Goal: Task Accomplishment & Management: Use online tool/utility

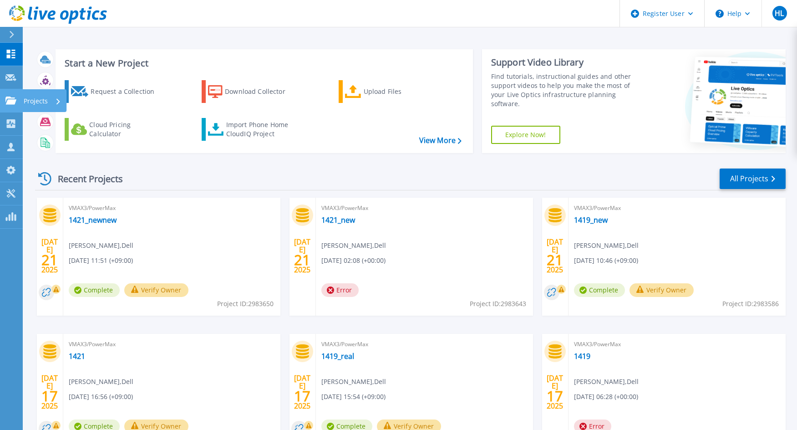
click at [29, 101] on p "Projects" at bounding box center [36, 101] width 24 height 24
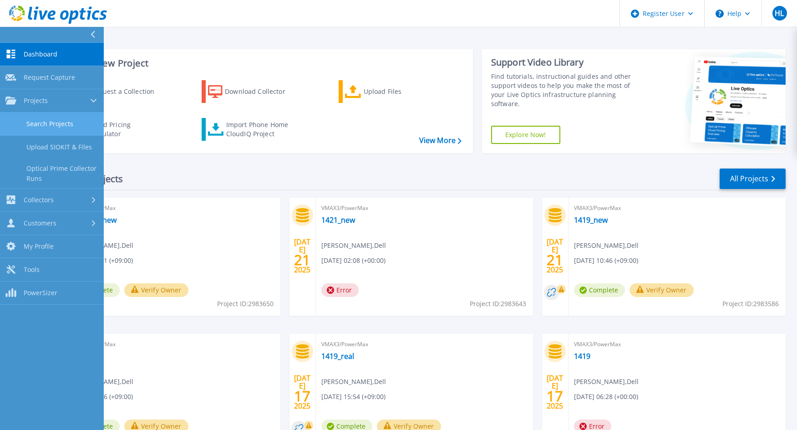
click at [54, 127] on link "Search Projects" at bounding box center [52, 123] width 104 height 23
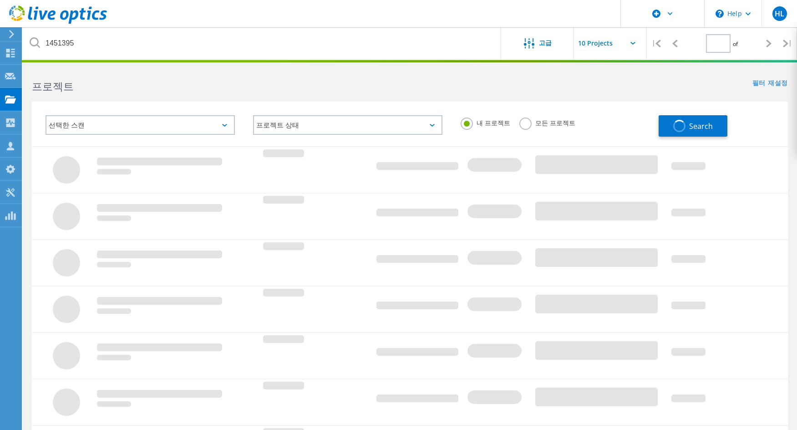
type input "1"
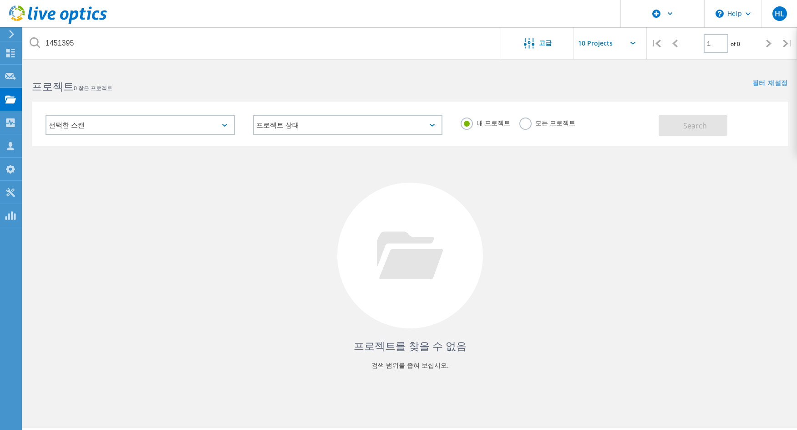
click at [543, 126] on label "모든 프로젝트" at bounding box center [548, 122] width 56 height 9
click at [0, 0] on input "모든 프로젝트" at bounding box center [0, 0] width 0 height 0
click at [700, 119] on button "Search" at bounding box center [693, 125] width 69 height 20
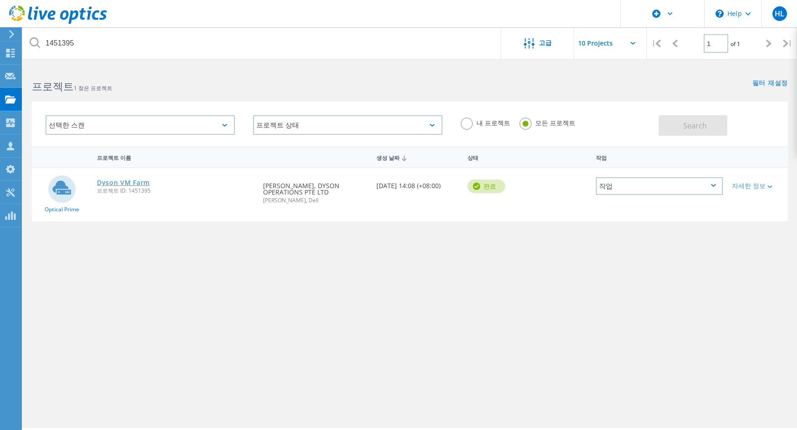
click at [132, 180] on link "Dyson VM Farm" at bounding box center [123, 182] width 53 height 6
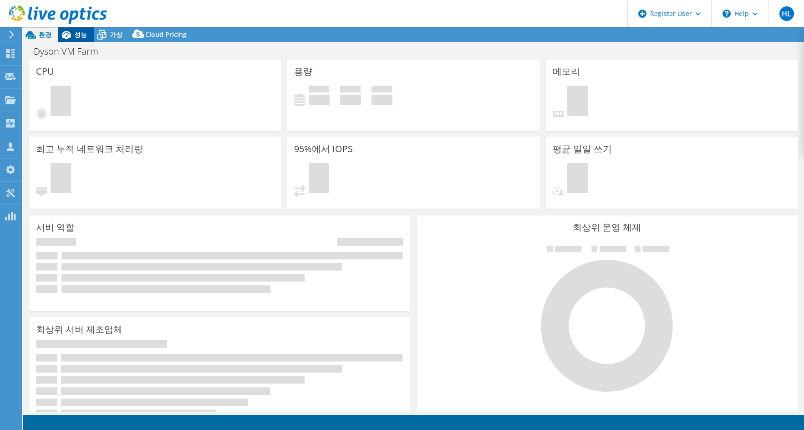
select select "[GEOGRAPHIC_DATA]"
select select "JPY"
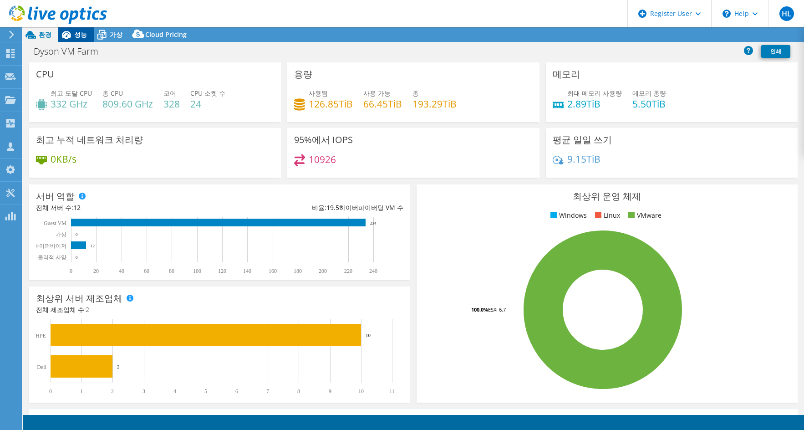
click at [80, 38] on span "성능" at bounding box center [80, 34] width 13 height 9
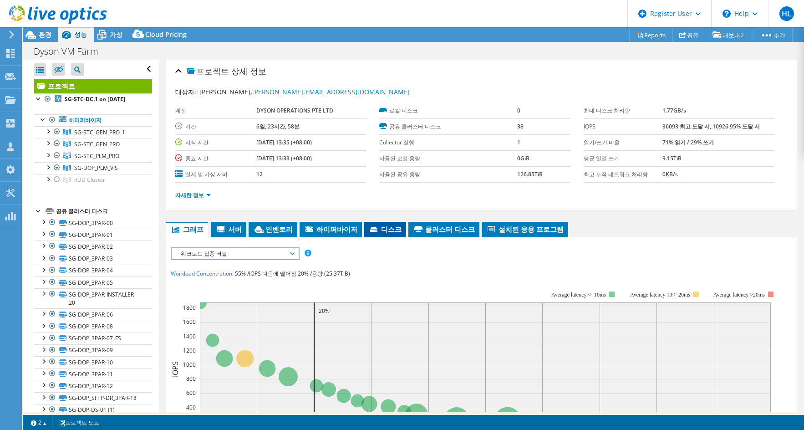
click at [374, 229] on span "디스크" at bounding box center [385, 229] width 33 height 9
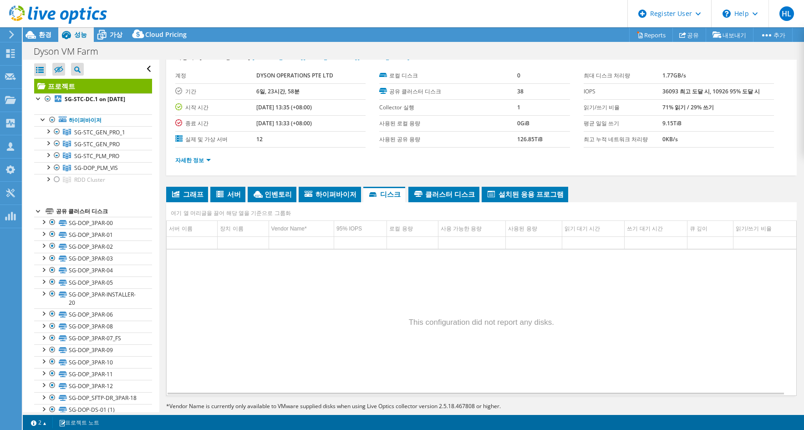
scroll to position [53, 0]
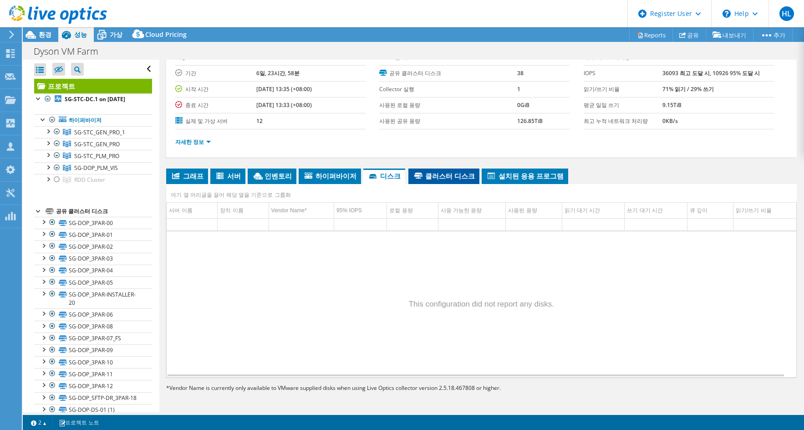
click at [429, 177] on span "클러스터 디스크" at bounding box center [444, 175] width 62 height 9
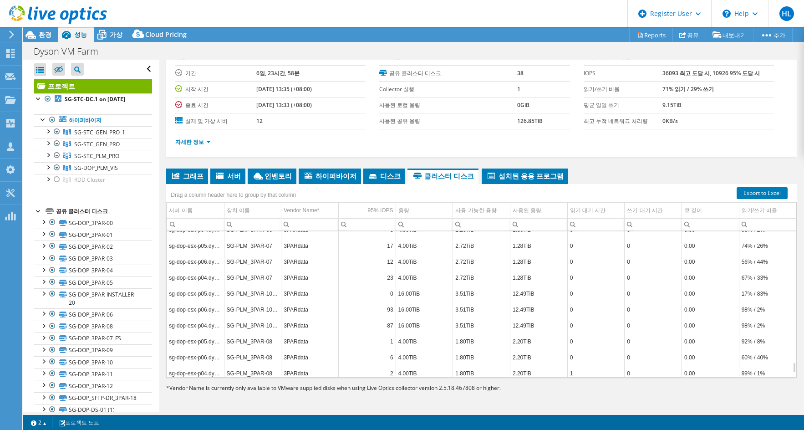
scroll to position [1815, 0]
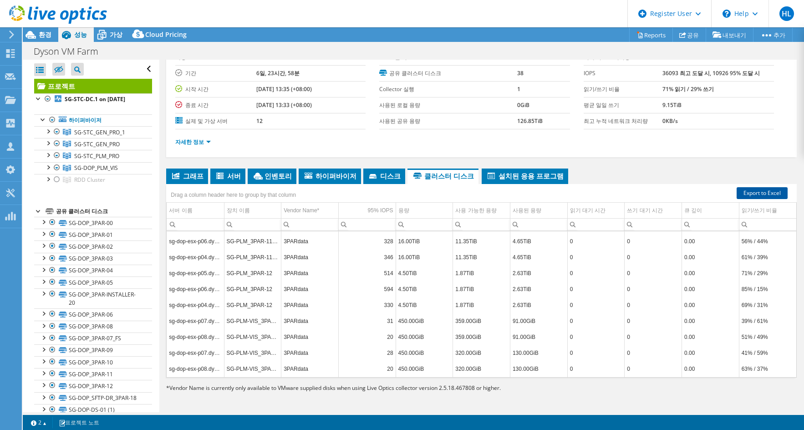
click at [757, 189] on link "Export to Excel" at bounding box center [762, 193] width 51 height 12
click at [377, 169] on li "디스크" at bounding box center [384, 176] width 42 height 15
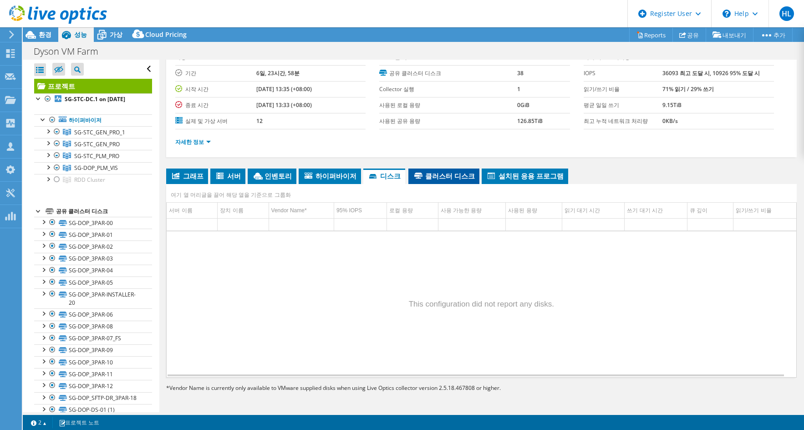
click at [425, 169] on li "클러스터 디스크" at bounding box center [444, 176] width 71 height 15
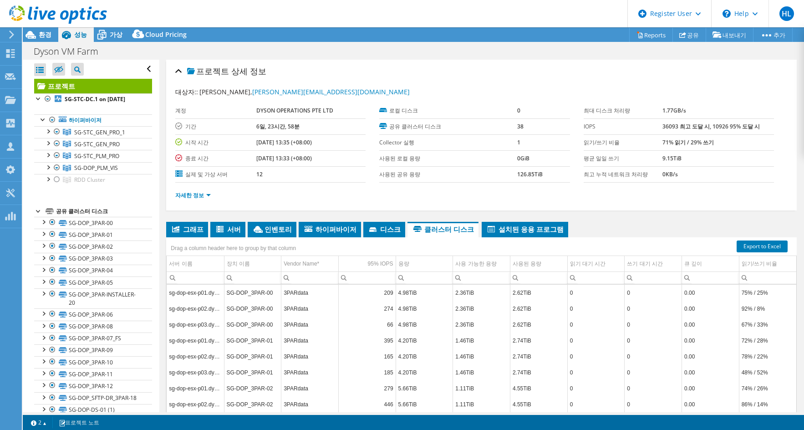
click at [644, 235] on ul "그래프 서버 [GEOGRAPHIC_DATA] 하이퍼바이저 [GEOGRAPHIC_DATA] 클러스터 디스크 설치된 응용 프로그램" at bounding box center [481, 229] width 631 height 15
drag, startPoint x: 695, startPoint y: 217, endPoint x: 680, endPoint y: 238, distance: 26.1
click at [695, 217] on div "프로젝트 상세 정보 대상자:: [PERSON_NAME], [PERSON_NAME][EMAIL_ADDRESS][DOMAIN_NAME] 계정 DY…" at bounding box center [481, 263] width 644 height 406
